Goal: Task Accomplishment & Management: Manage account settings

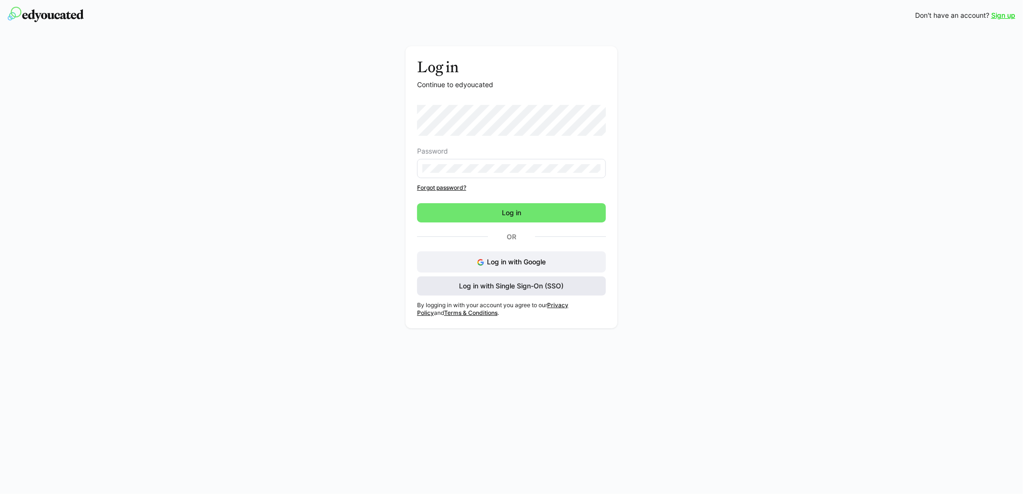
click at [485, 288] on span "Log in with Single Sign-On (SSO)" at bounding box center [511, 286] width 107 height 10
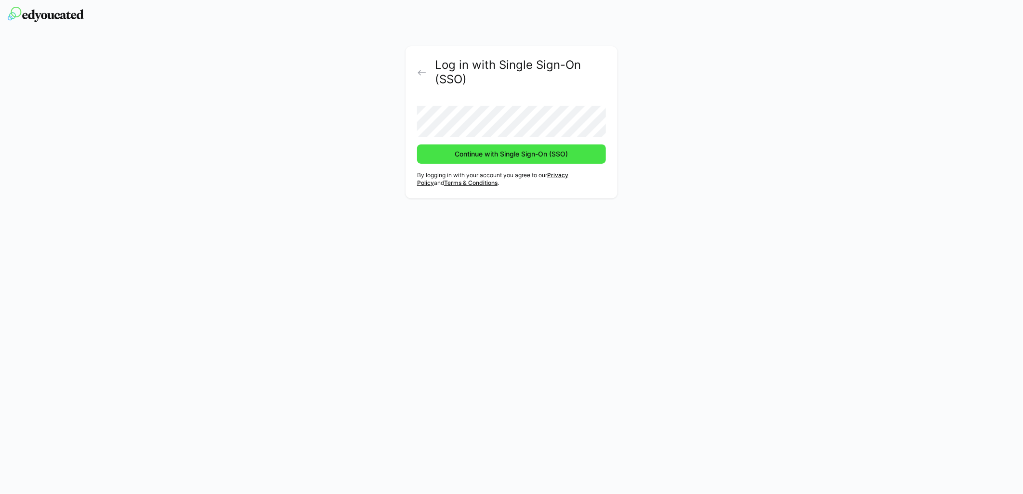
click at [475, 154] on span "Continue with Single Sign-On (SSO)" at bounding box center [512, 154] width 116 height 10
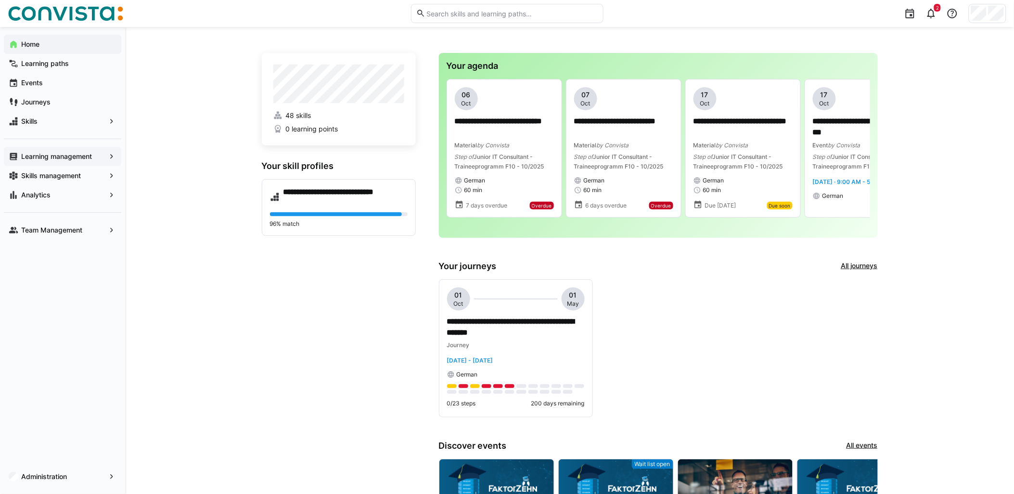
click at [0, 0] on app-navigation-label "Learning management" at bounding box center [0, 0] width 0 height 0
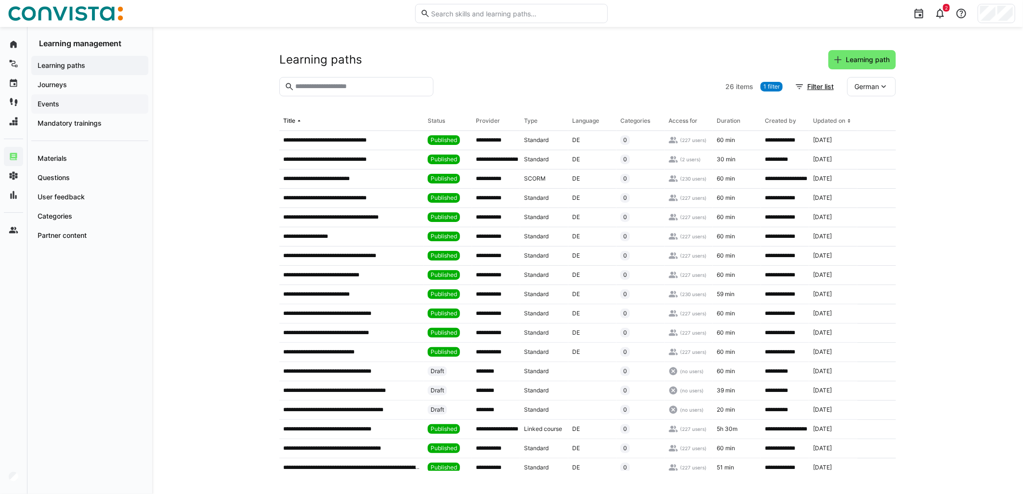
click at [73, 102] on span "Events" at bounding box center [89, 104] width 107 height 10
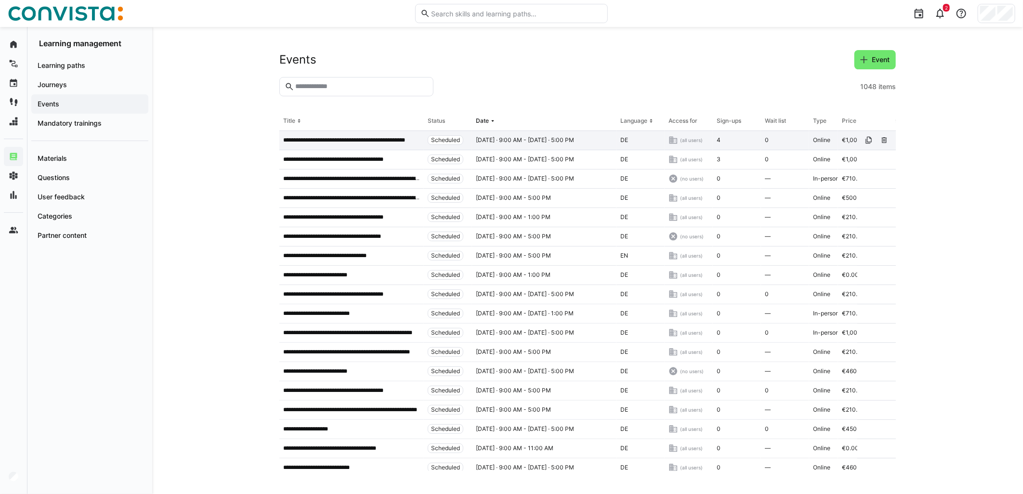
click at [363, 133] on div "**********" at bounding box center [351, 140] width 144 height 19
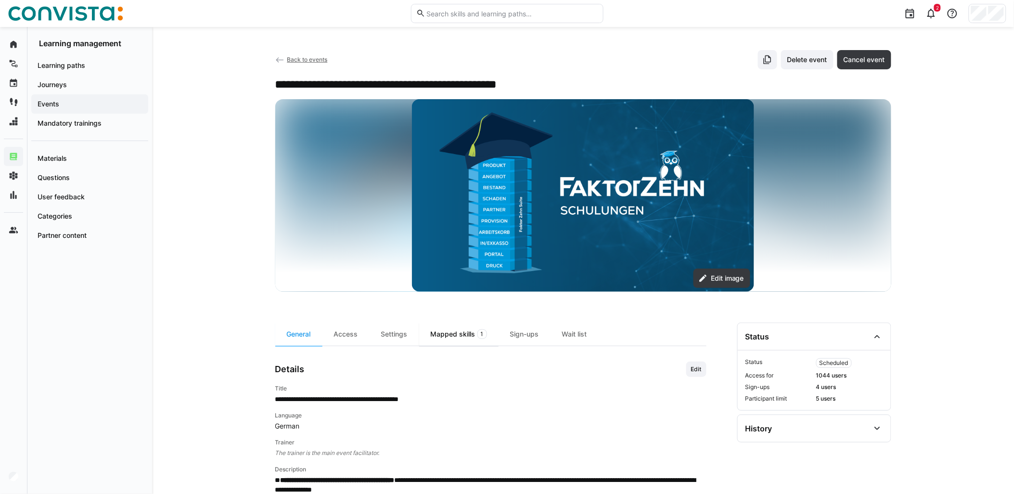
click at [468, 336] on div "Mapped skills 1" at bounding box center [458, 334] width 79 height 23
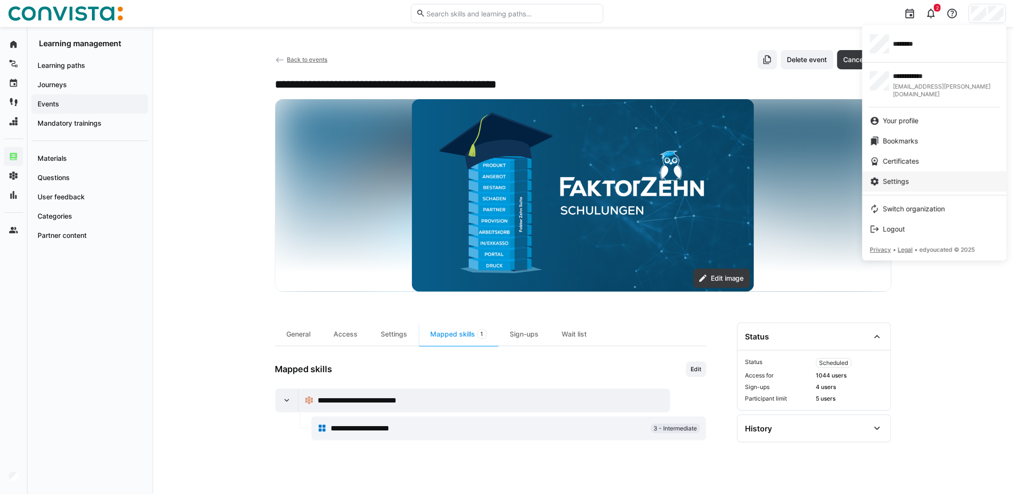
click at [908, 177] on span "Settings" at bounding box center [897, 182] width 26 height 10
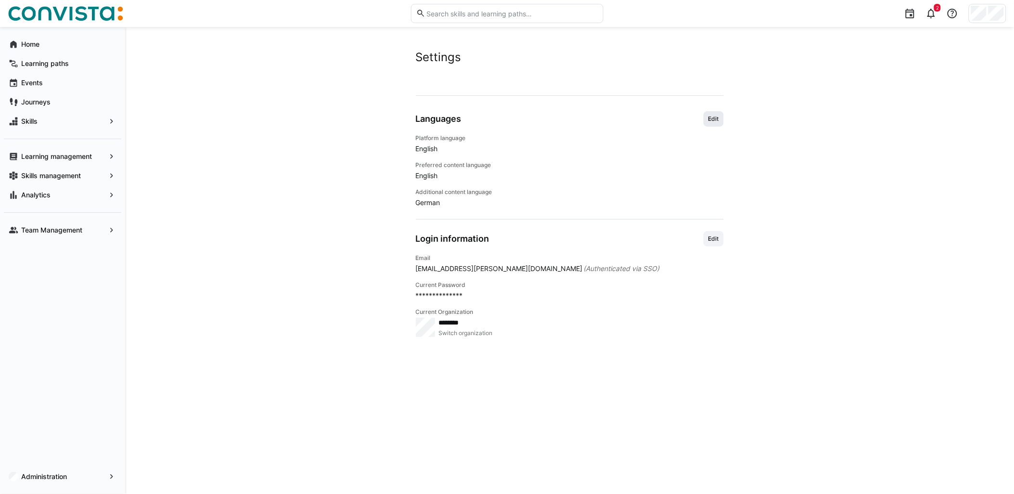
click at [720, 116] on span "Edit" at bounding box center [714, 118] width 20 height 15
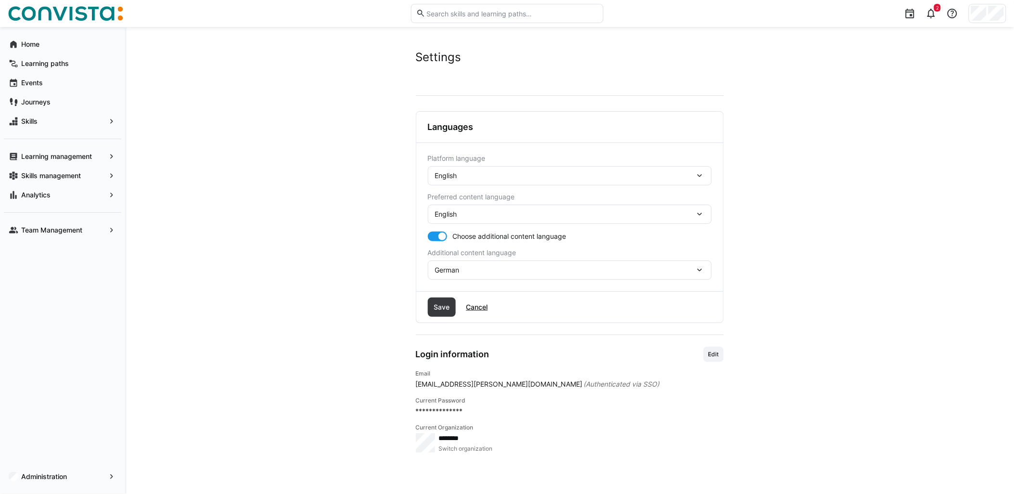
click at [477, 171] on div "English" at bounding box center [565, 175] width 260 height 9
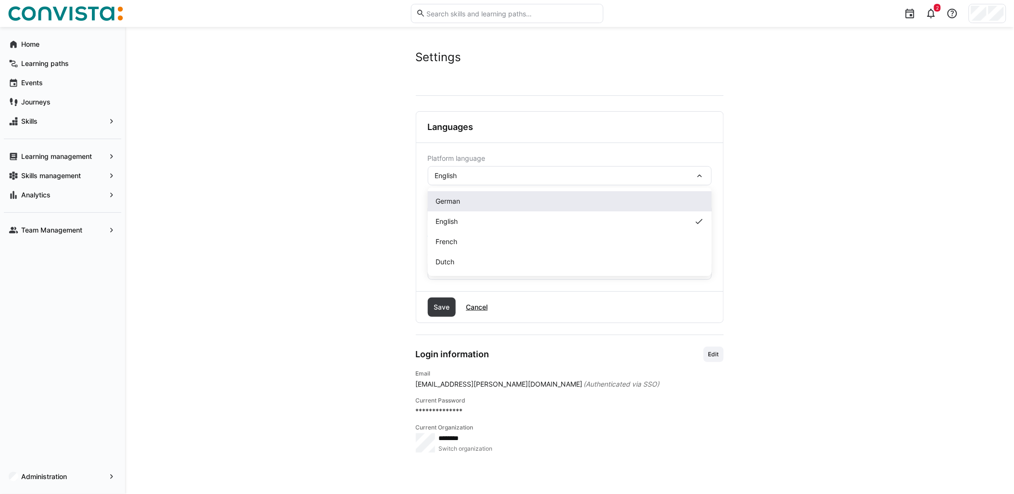
click at [469, 200] on div "German" at bounding box center [570, 201] width 269 height 10
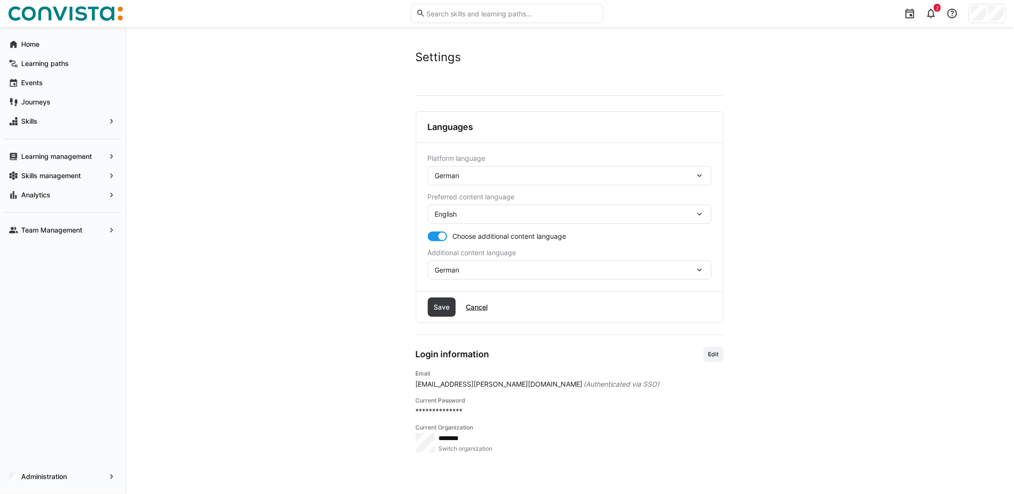
click at [494, 267] on div "German" at bounding box center [565, 270] width 260 height 9
click at [495, 267] on div "German" at bounding box center [565, 270] width 260 height 9
click at [452, 217] on span "English" at bounding box center [446, 214] width 22 height 10
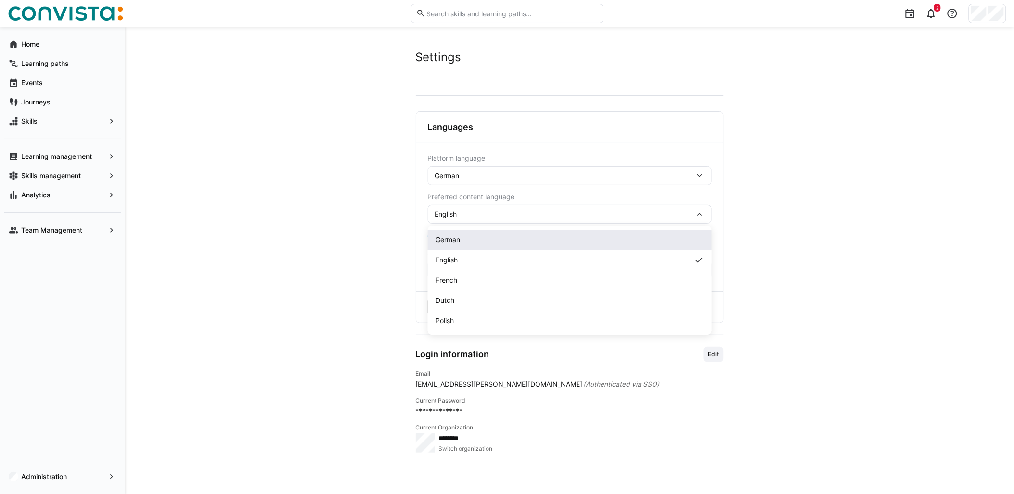
click at [453, 237] on span "German" at bounding box center [448, 240] width 25 height 10
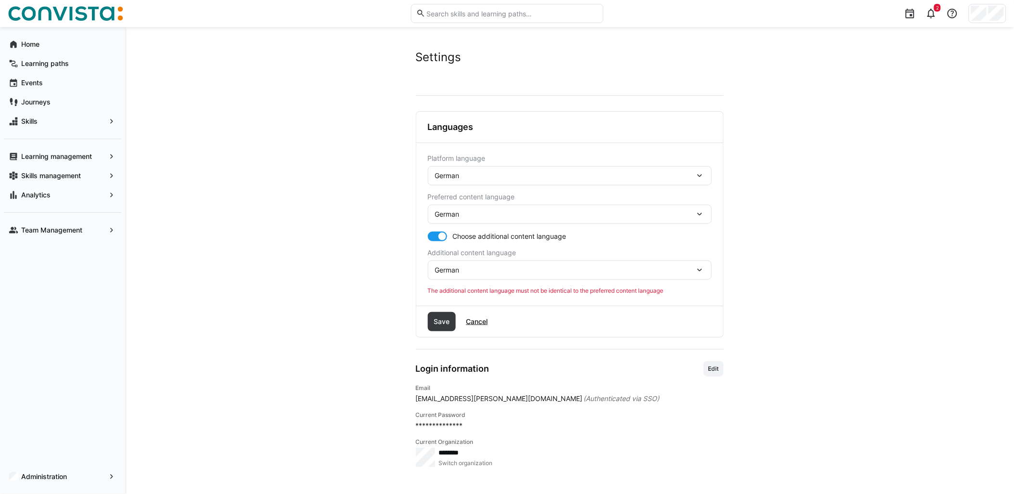
click at [448, 265] on div "German" at bounding box center [570, 269] width 284 height 19
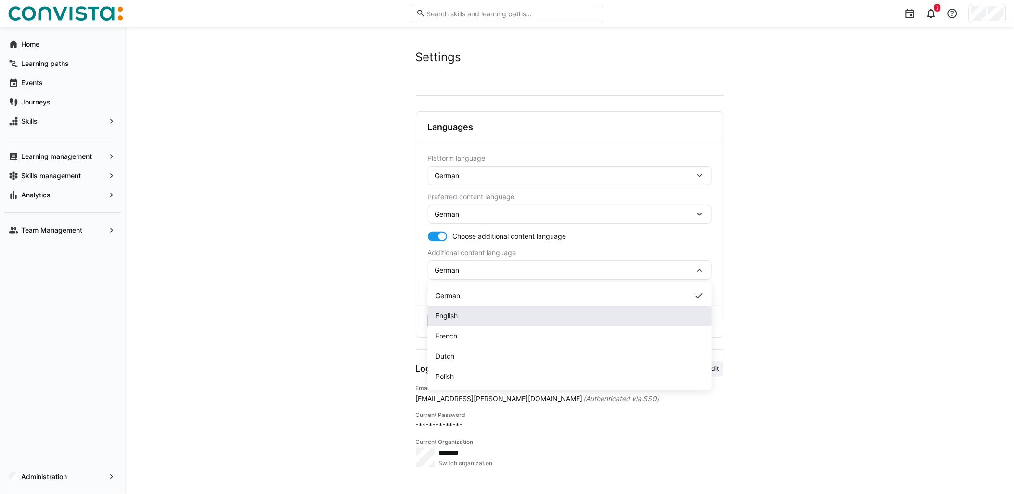
click at [468, 311] on div "English" at bounding box center [570, 316] width 269 height 10
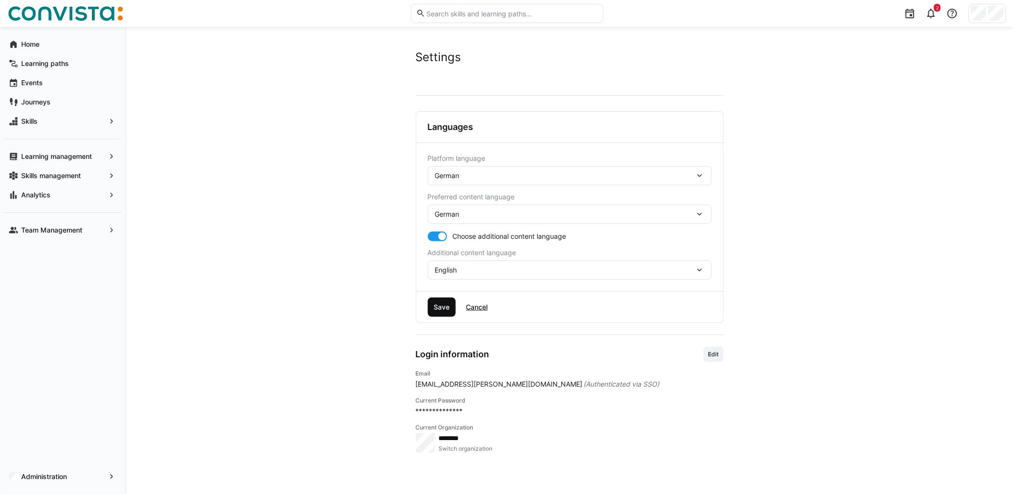
click at [444, 312] on span "Save" at bounding box center [441, 307] width 19 height 10
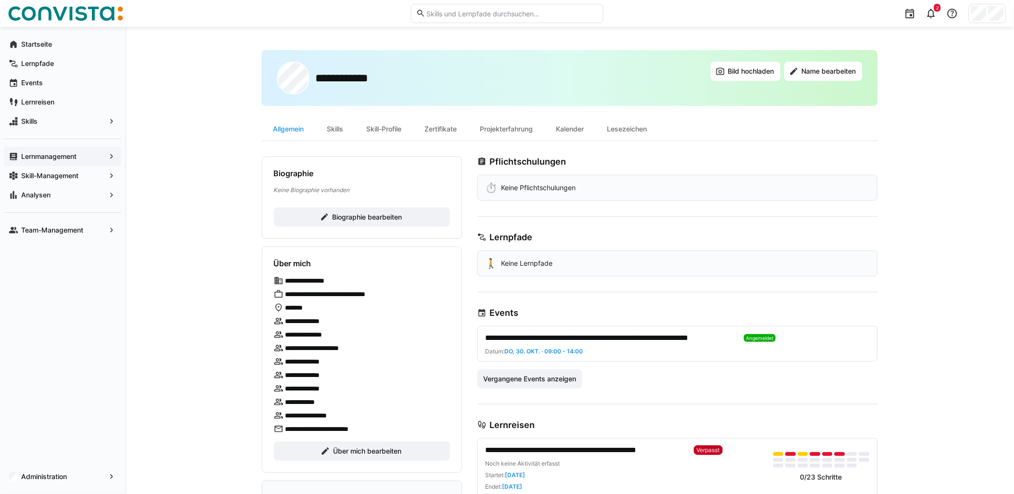
click at [61, 162] on div "Lernmanagement" at bounding box center [62, 156] width 117 height 19
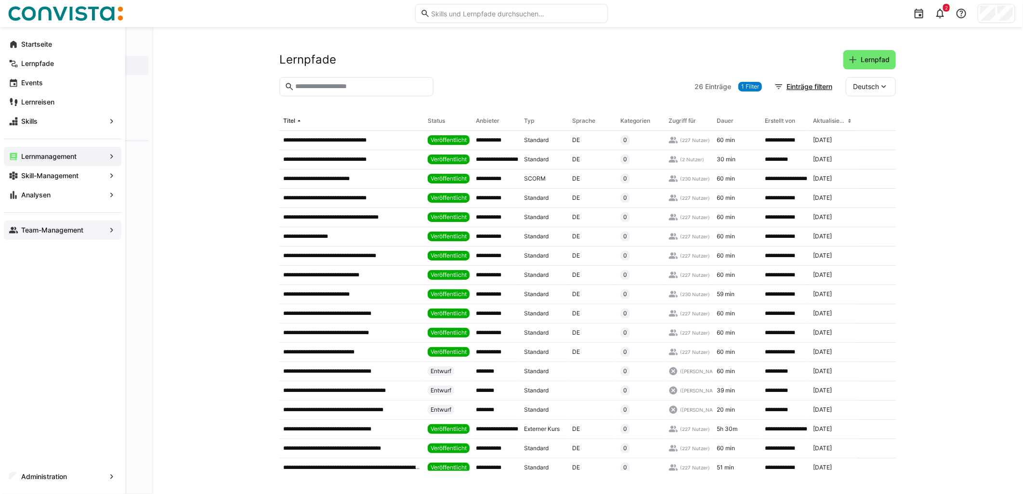
click at [10, 233] on eds-icon at bounding box center [14, 230] width 10 height 10
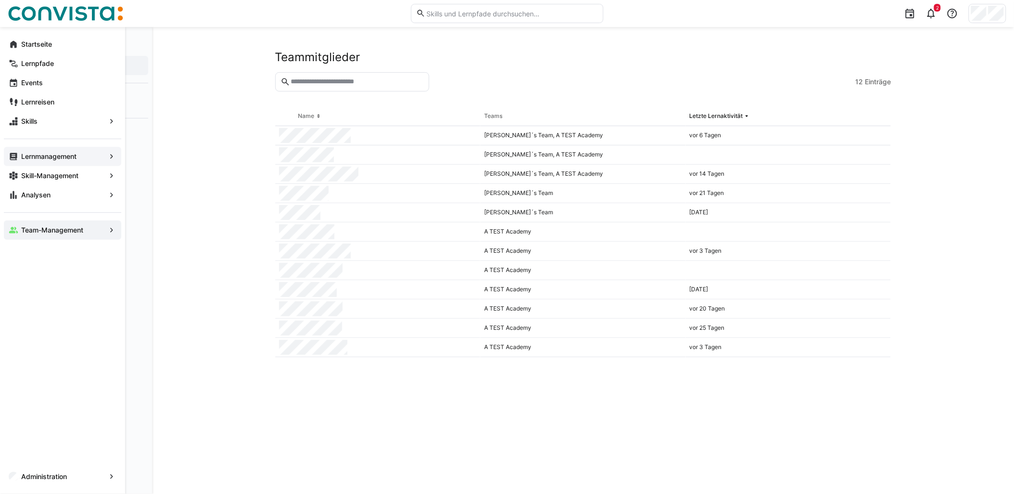
click at [0, 0] on app-navigation-label "Lernmanagement" at bounding box center [0, 0] width 0 height 0
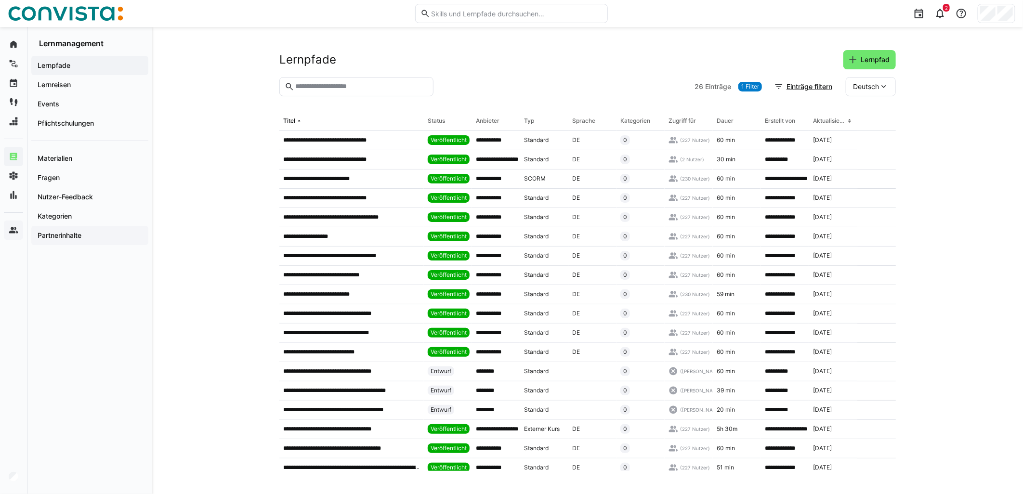
click at [90, 237] on span "Partnerinhalte" at bounding box center [89, 236] width 107 height 10
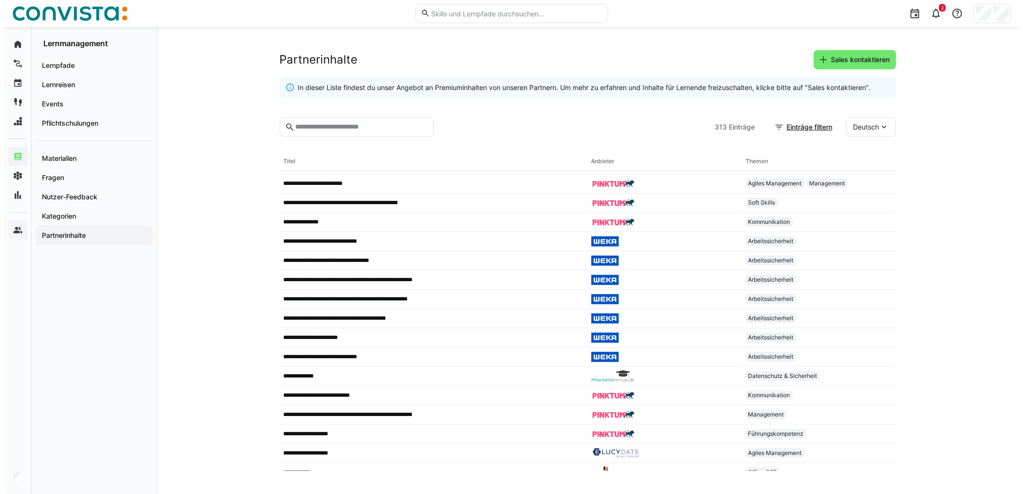
scroll to position [321, 0]
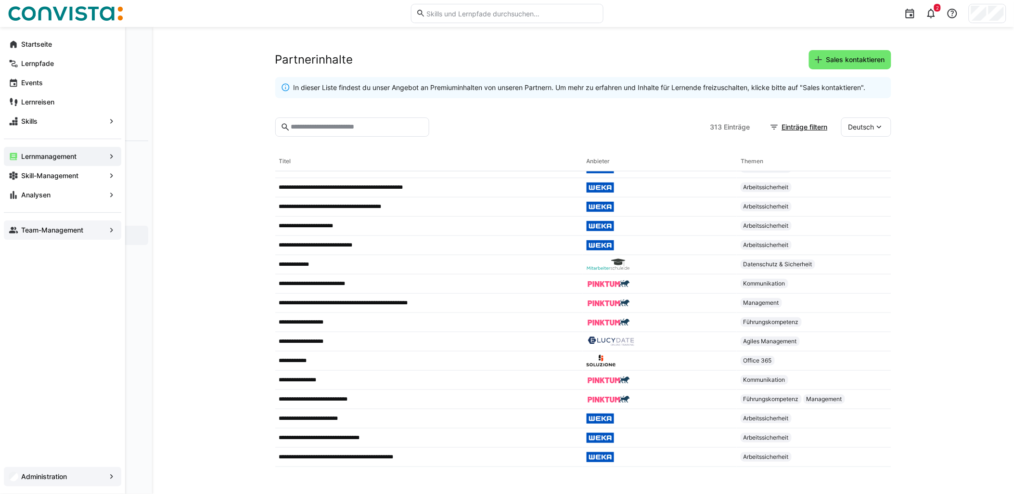
click at [0, 0] on app-navigation-label "Administration" at bounding box center [0, 0] width 0 height 0
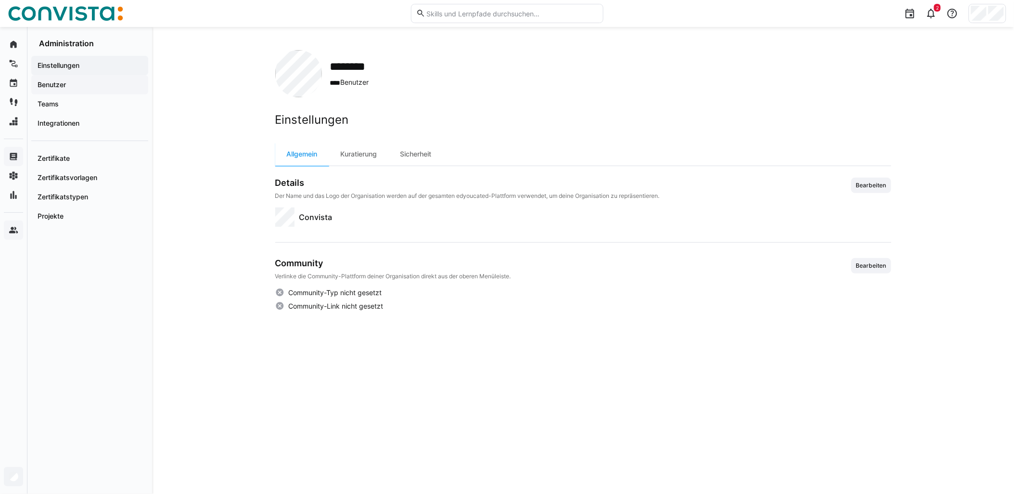
click at [90, 83] on span "Benutzer" at bounding box center [89, 85] width 107 height 10
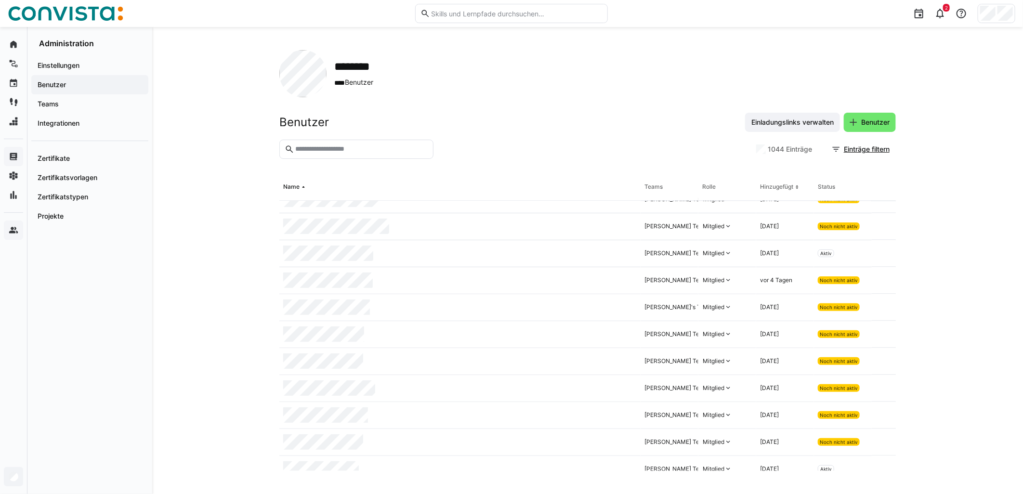
scroll to position [10513, 0]
